Goal: Information Seeking & Learning: Learn about a topic

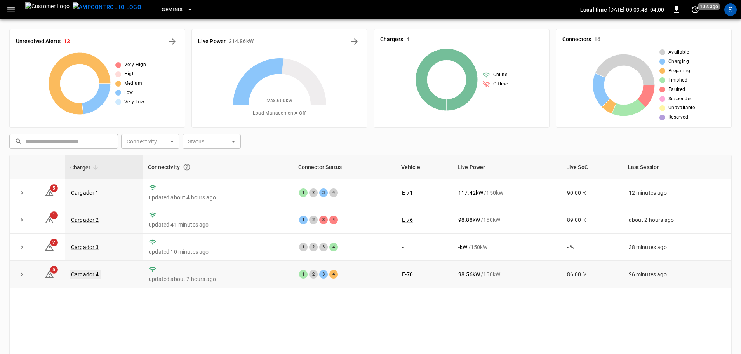
click at [80, 272] on link "Cargador 4" at bounding box center [85, 274] width 31 height 9
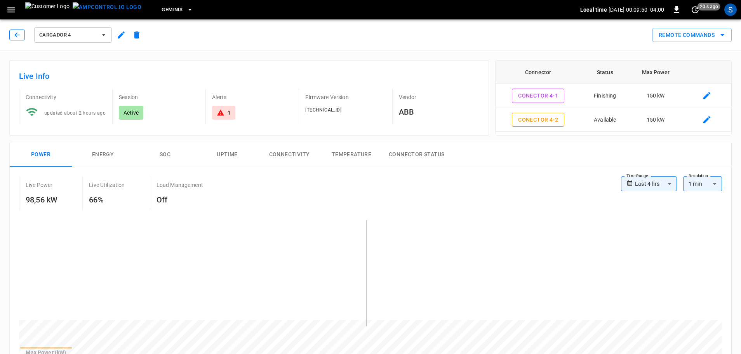
click at [17, 33] on icon "button" at bounding box center [17, 35] width 8 height 8
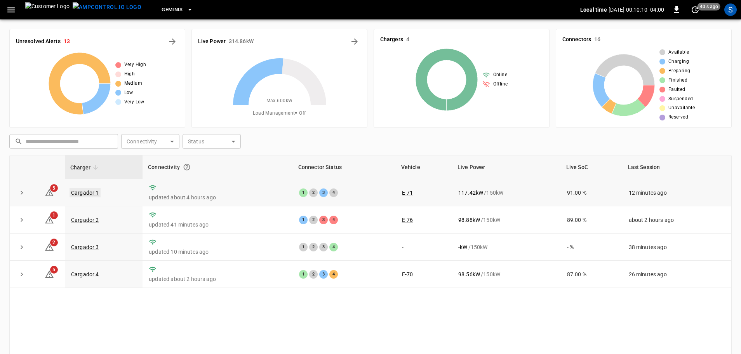
click at [91, 193] on link "Cargador 1" at bounding box center [85, 192] width 31 height 9
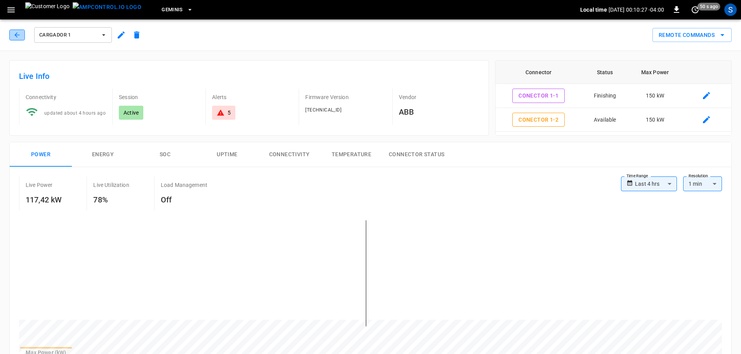
click at [16, 37] on icon "button" at bounding box center [16, 34] width 5 height 5
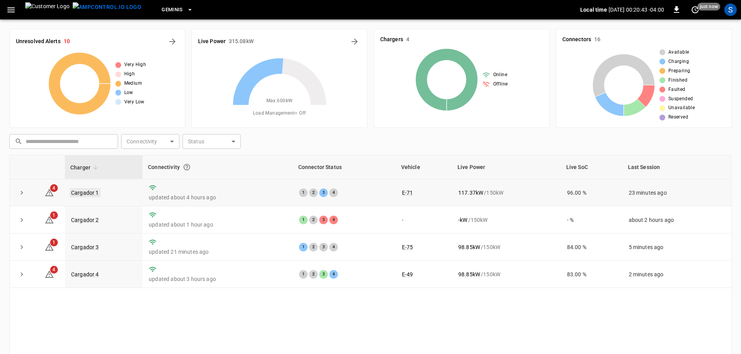
click at [92, 193] on link "Cargador 1" at bounding box center [85, 192] width 31 height 9
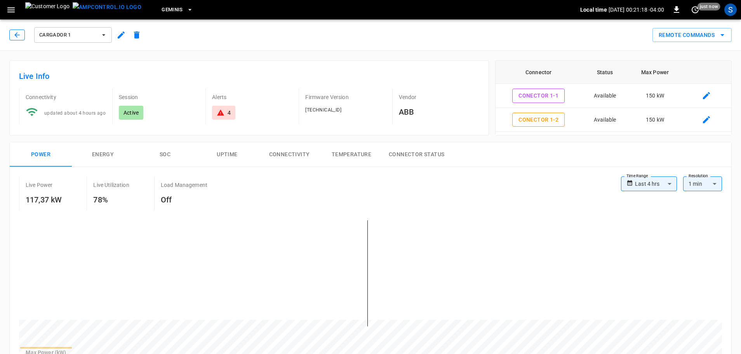
click at [22, 30] on button "button" at bounding box center [17, 35] width 16 height 11
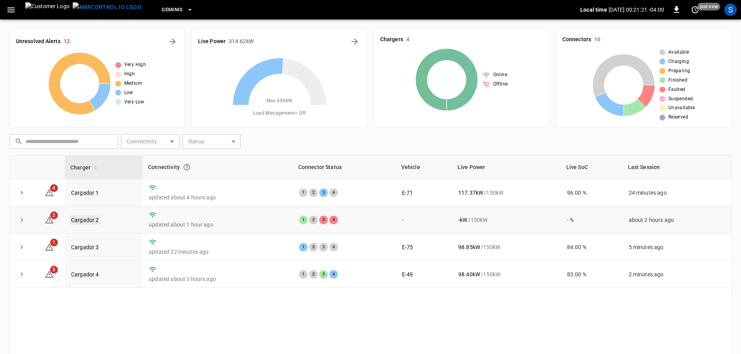
click at [94, 221] on link "Cargador 2" at bounding box center [85, 219] width 31 height 9
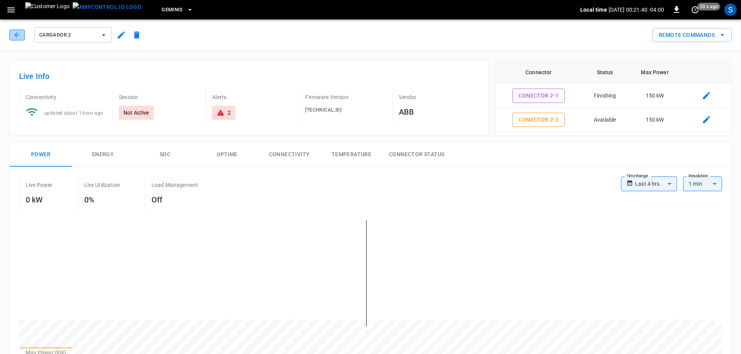
click at [21, 36] on button "button" at bounding box center [17, 35] width 16 height 11
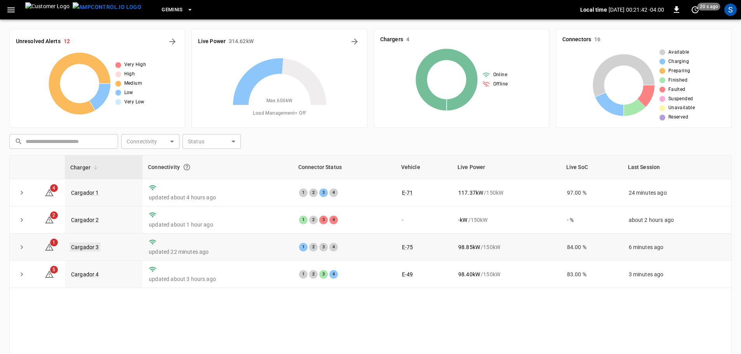
click at [88, 248] on link "Cargador 3" at bounding box center [85, 246] width 31 height 9
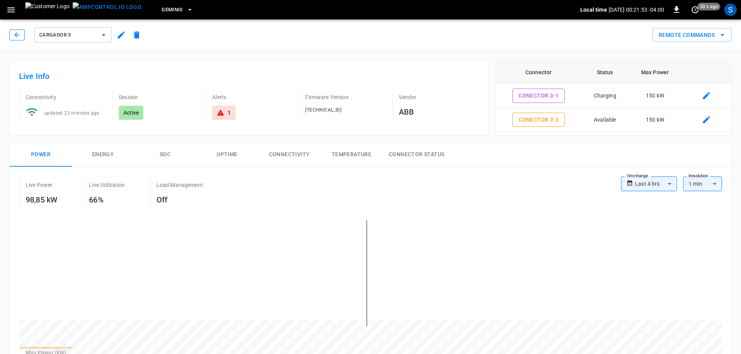
click at [17, 33] on icon "button" at bounding box center [16, 34] width 5 height 5
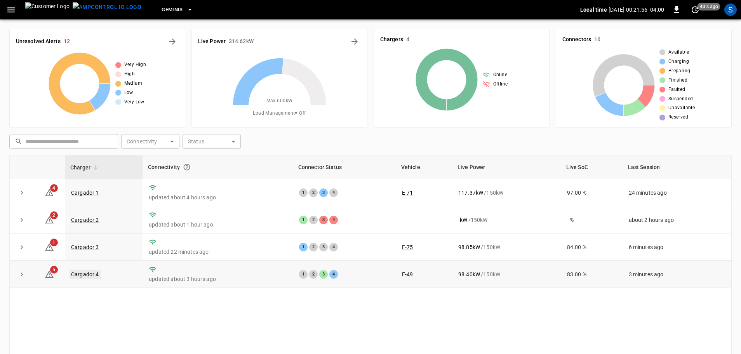
click at [84, 279] on link "Cargador 4" at bounding box center [85, 274] width 31 height 9
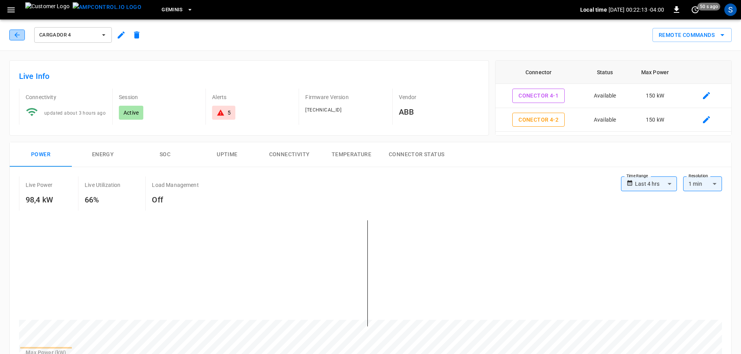
click at [19, 35] on icon "button" at bounding box center [17, 35] width 8 height 8
